Goal: Use online tool/utility: Use online tool/utility

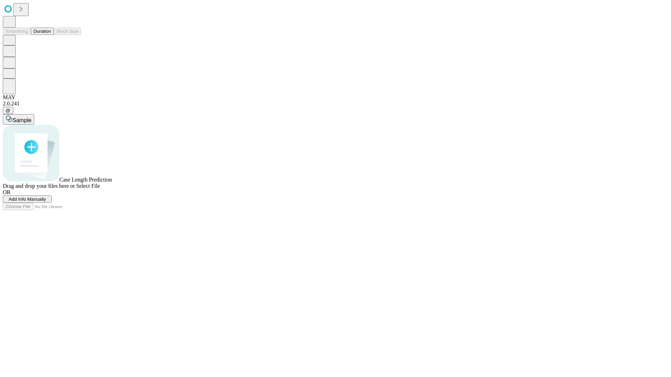
click at [51, 35] on button "Duration" at bounding box center [42, 31] width 23 height 7
click at [46, 202] on span "Add Info Manually" at bounding box center [27, 199] width 37 height 5
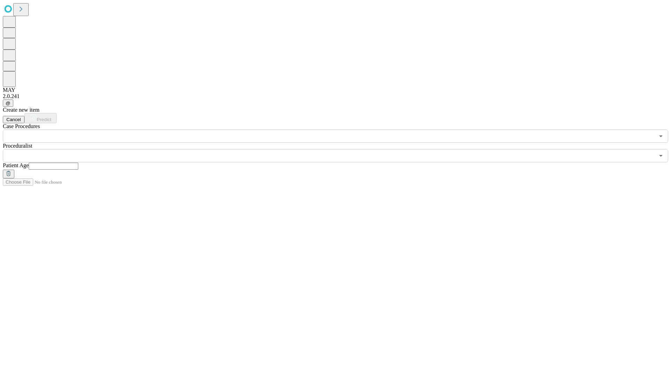
click at [78, 163] on input "text" at bounding box center [54, 166] width 50 height 7
type input "**"
click at [340, 149] on input "text" at bounding box center [329, 155] width 652 height 13
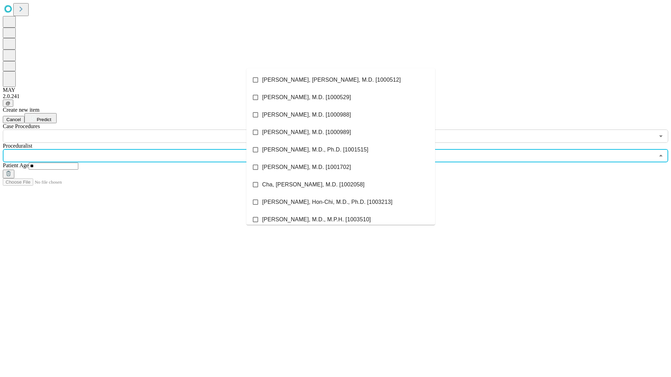
click at [341, 80] on li "[PERSON_NAME], [PERSON_NAME], M.D. [1000512]" at bounding box center [340, 79] width 189 height 17
click at [147, 130] on input "text" at bounding box center [329, 136] width 652 height 13
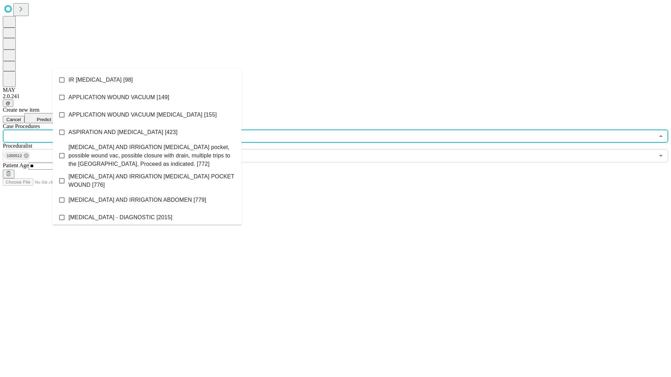
click at [147, 80] on li "IR [MEDICAL_DATA] [98]" at bounding box center [147, 79] width 189 height 17
